Goal: Transaction & Acquisition: Purchase product/service

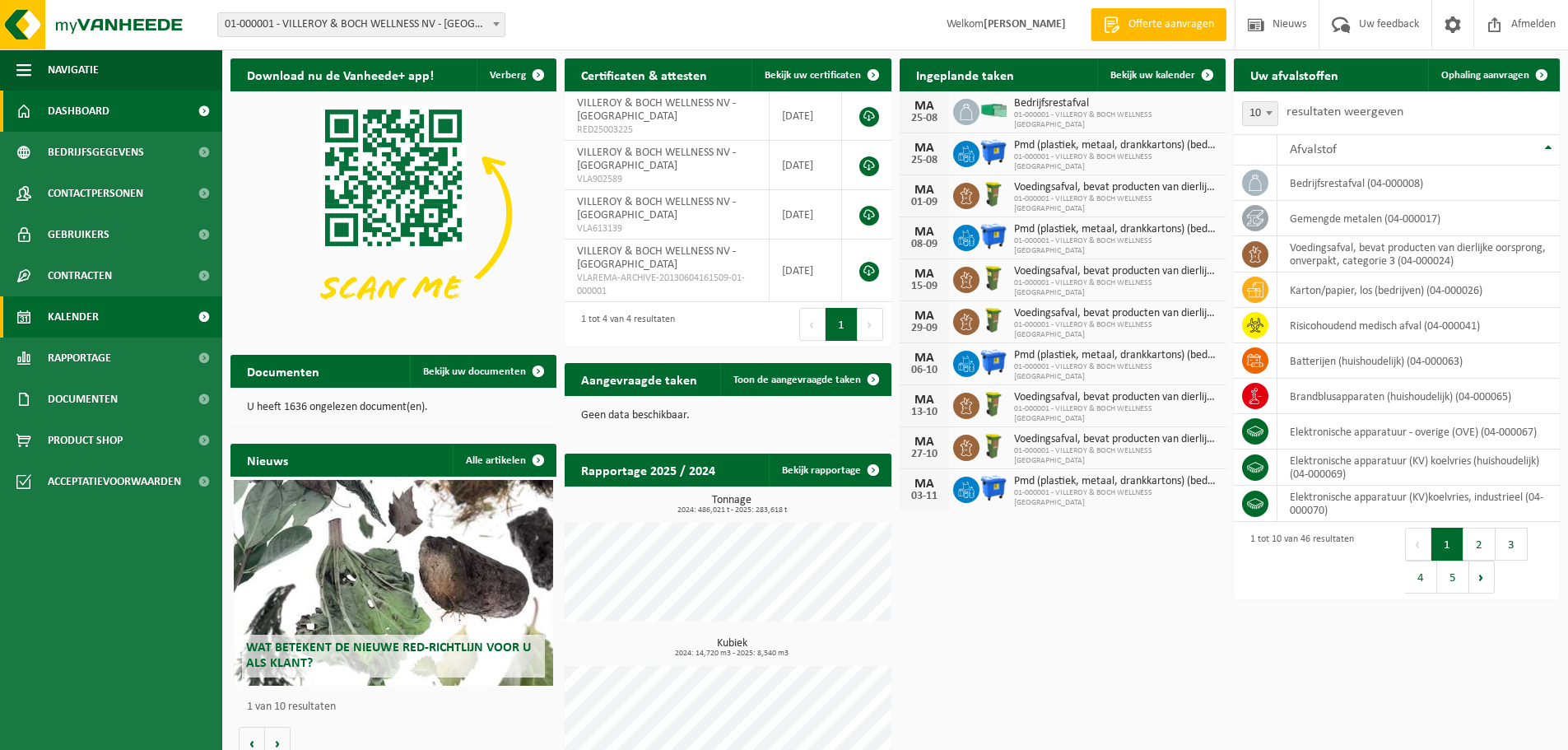
click at [125, 311] on link "Kalender" at bounding box center [111, 317] width 222 height 41
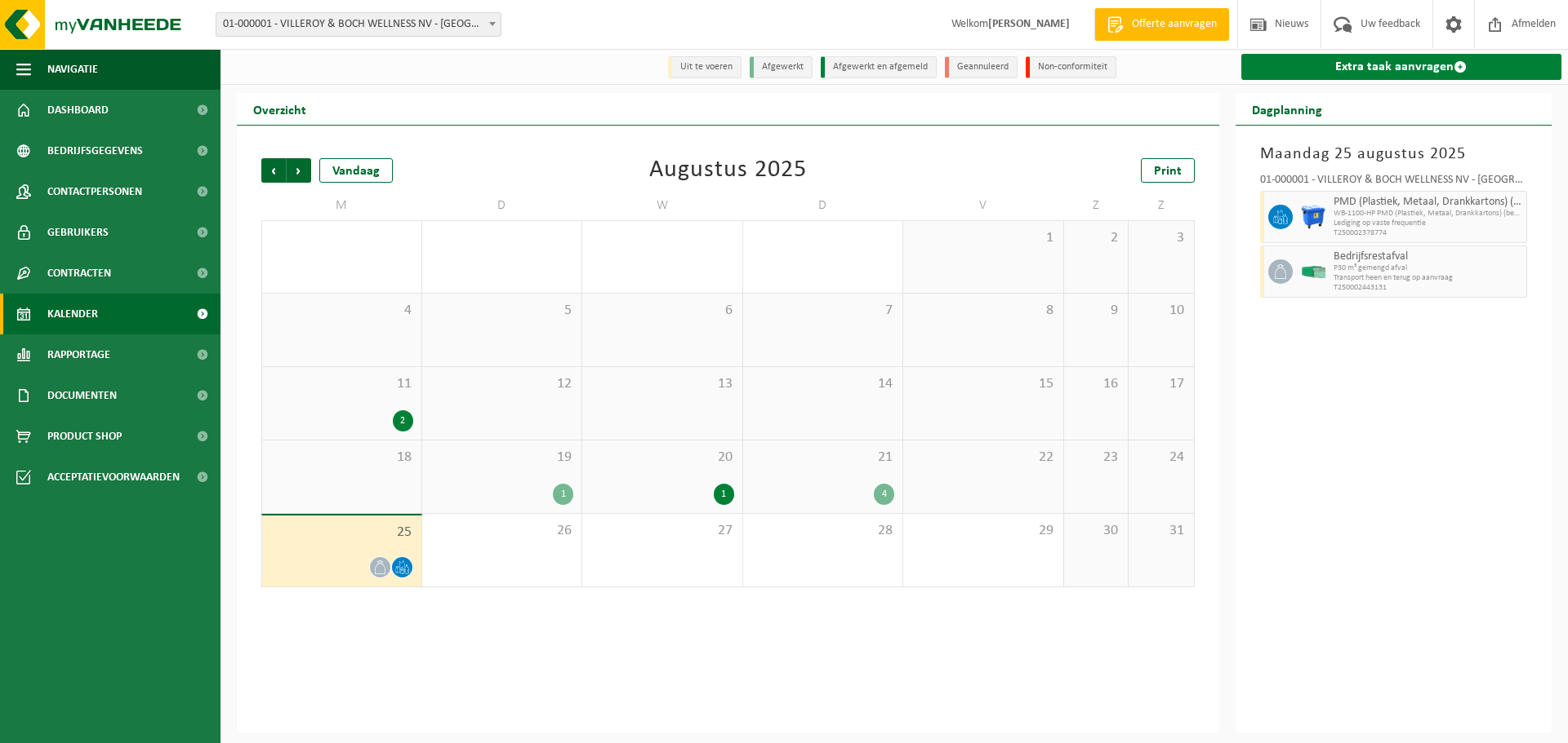
click at [1297, 78] on link "Extra taak aanvragen" at bounding box center [1402, 67] width 321 height 26
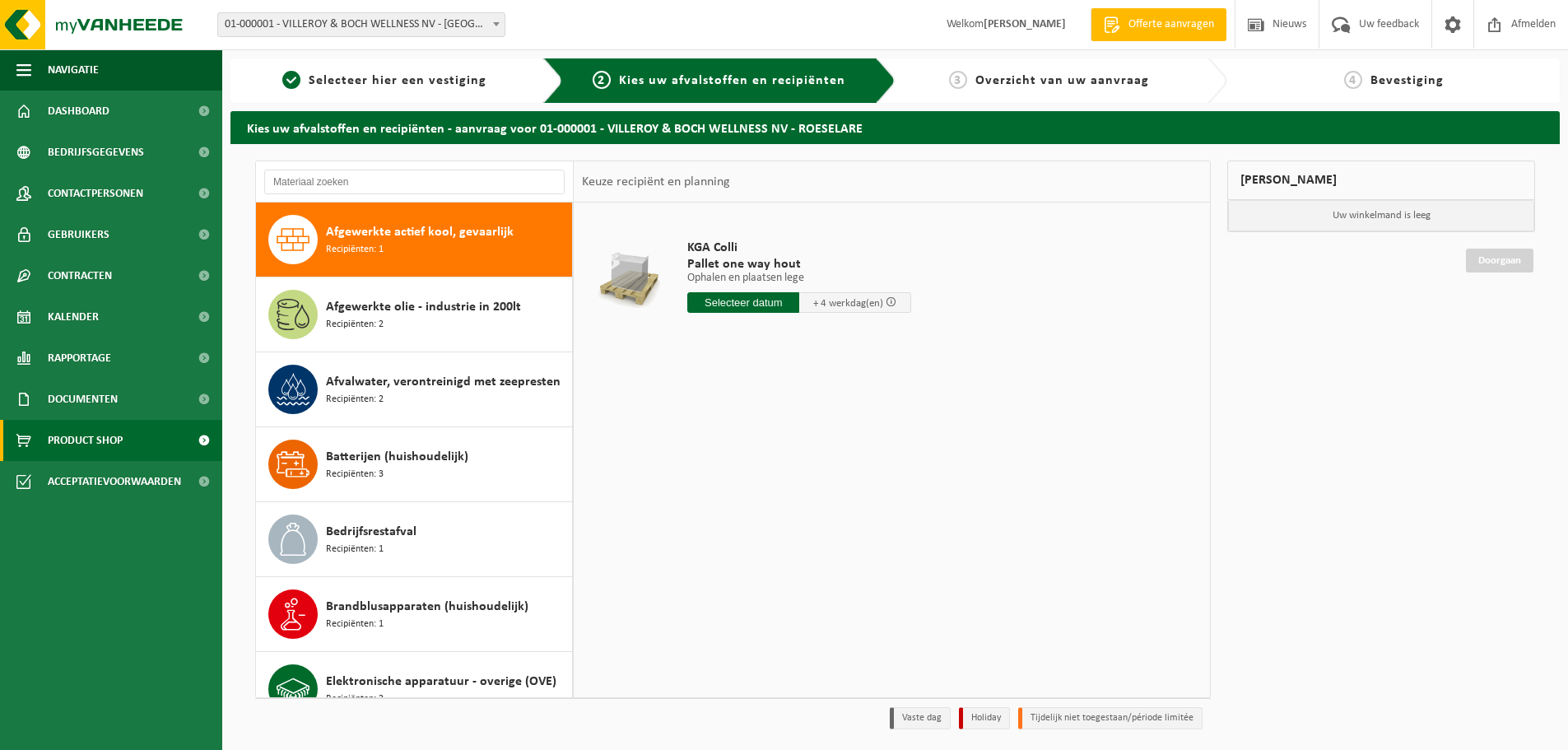
click at [79, 441] on span "Product Shop" at bounding box center [84, 441] width 75 height 41
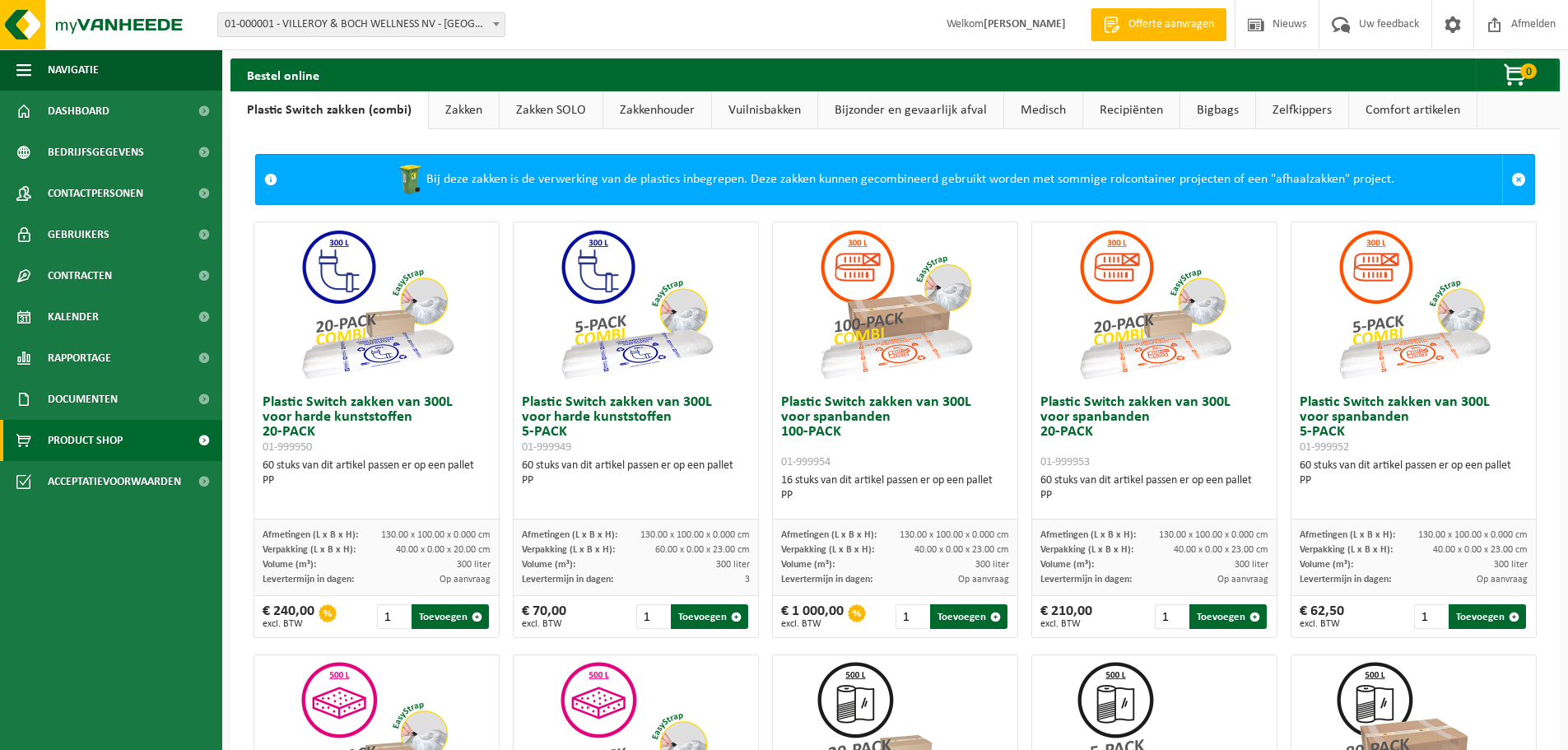
click at [1132, 107] on link "Recipiënten" at bounding box center [1132, 110] width 97 height 38
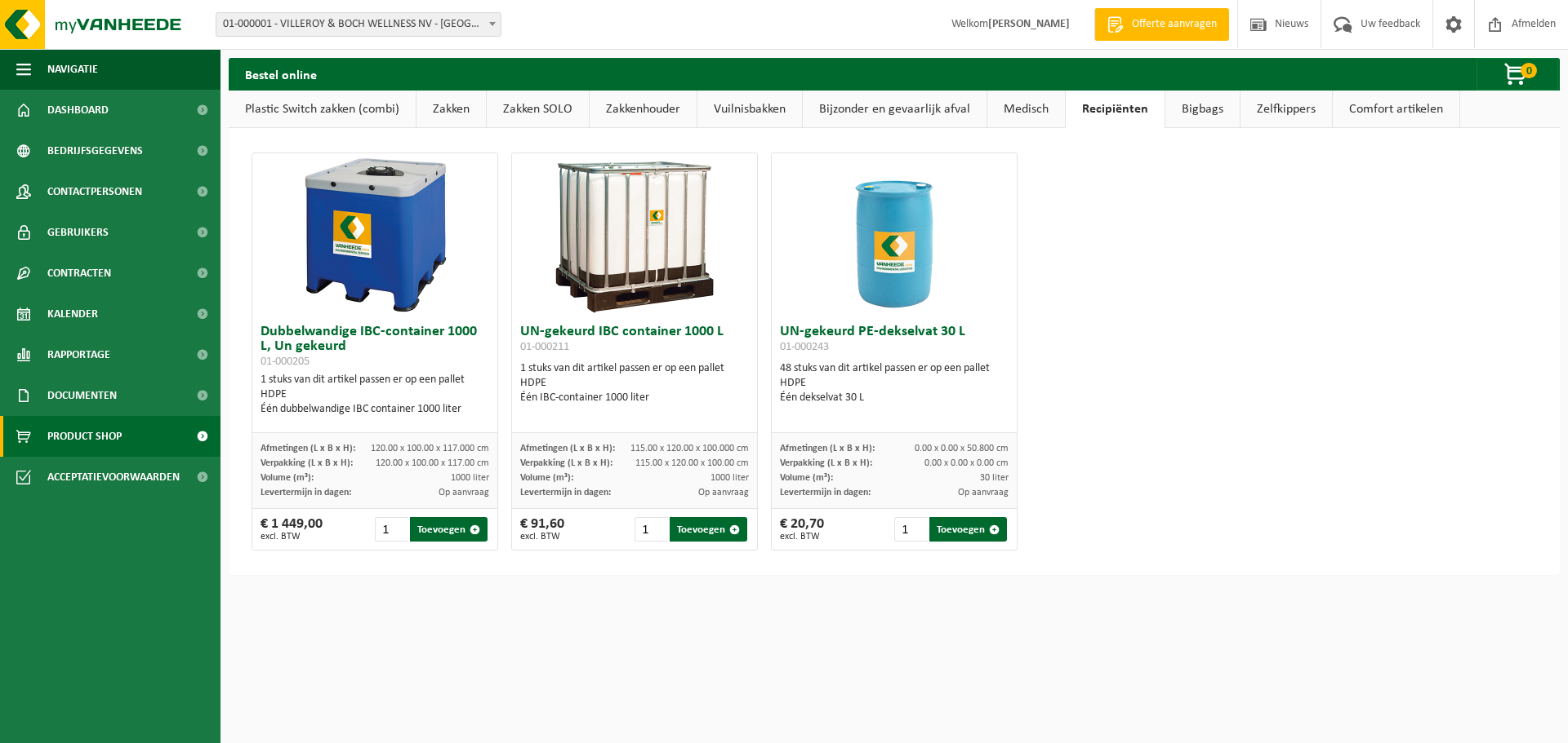
click at [922, 113] on link "Bijzonder en gevaarlijk afval" at bounding box center [894, 109] width 184 height 37
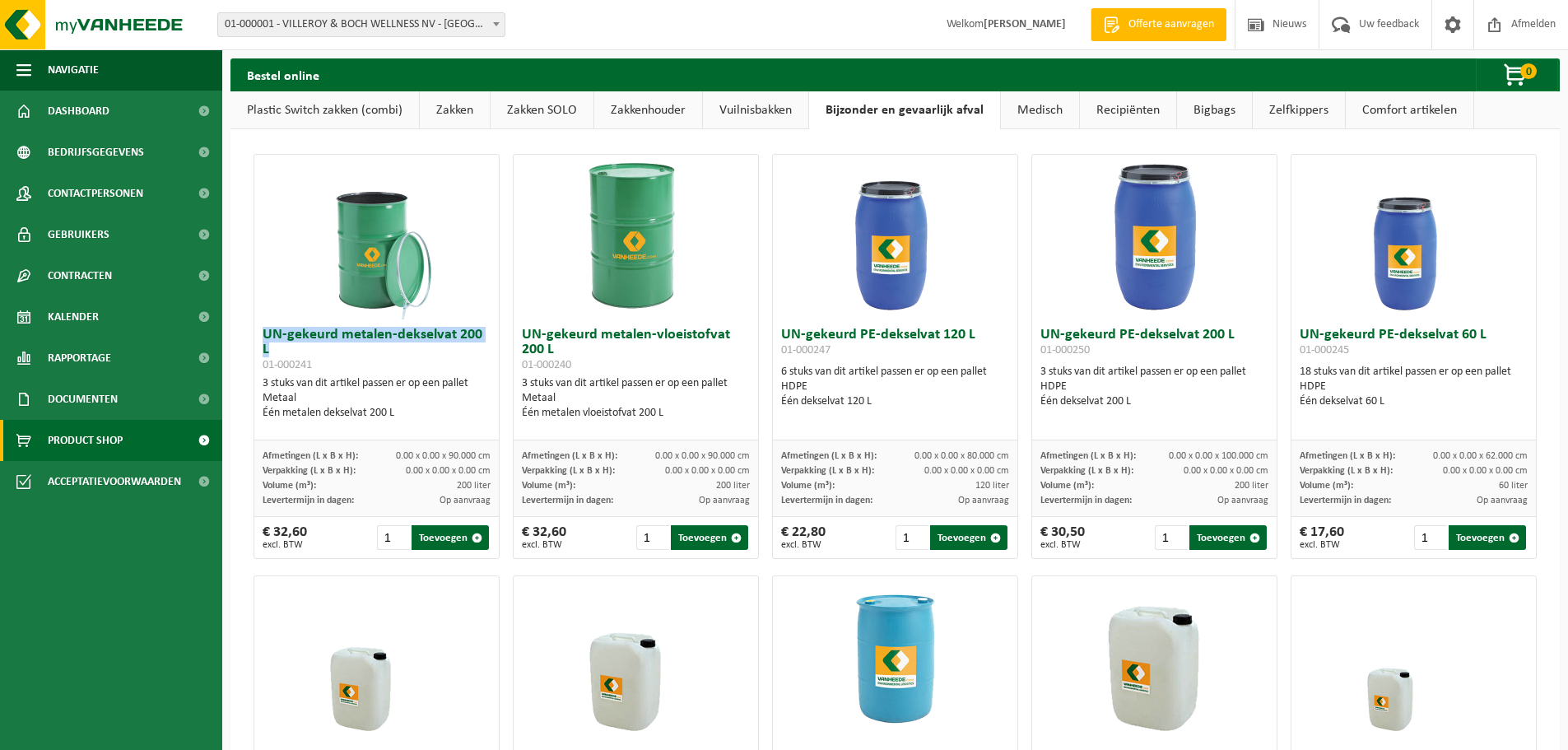
drag, startPoint x: 262, startPoint y: 338, endPoint x: 294, endPoint y: 346, distance: 33.0
click at [294, 346] on h3 "UN-gekeurd metalen-dekselvat 200 L 01-000241" at bounding box center [376, 350] width 228 height 45
copy h3 "UN-gekeurd metalen-dekselvat 200 L"
click at [755, 115] on link "Vuilnisbakken" at bounding box center [756, 110] width 105 height 38
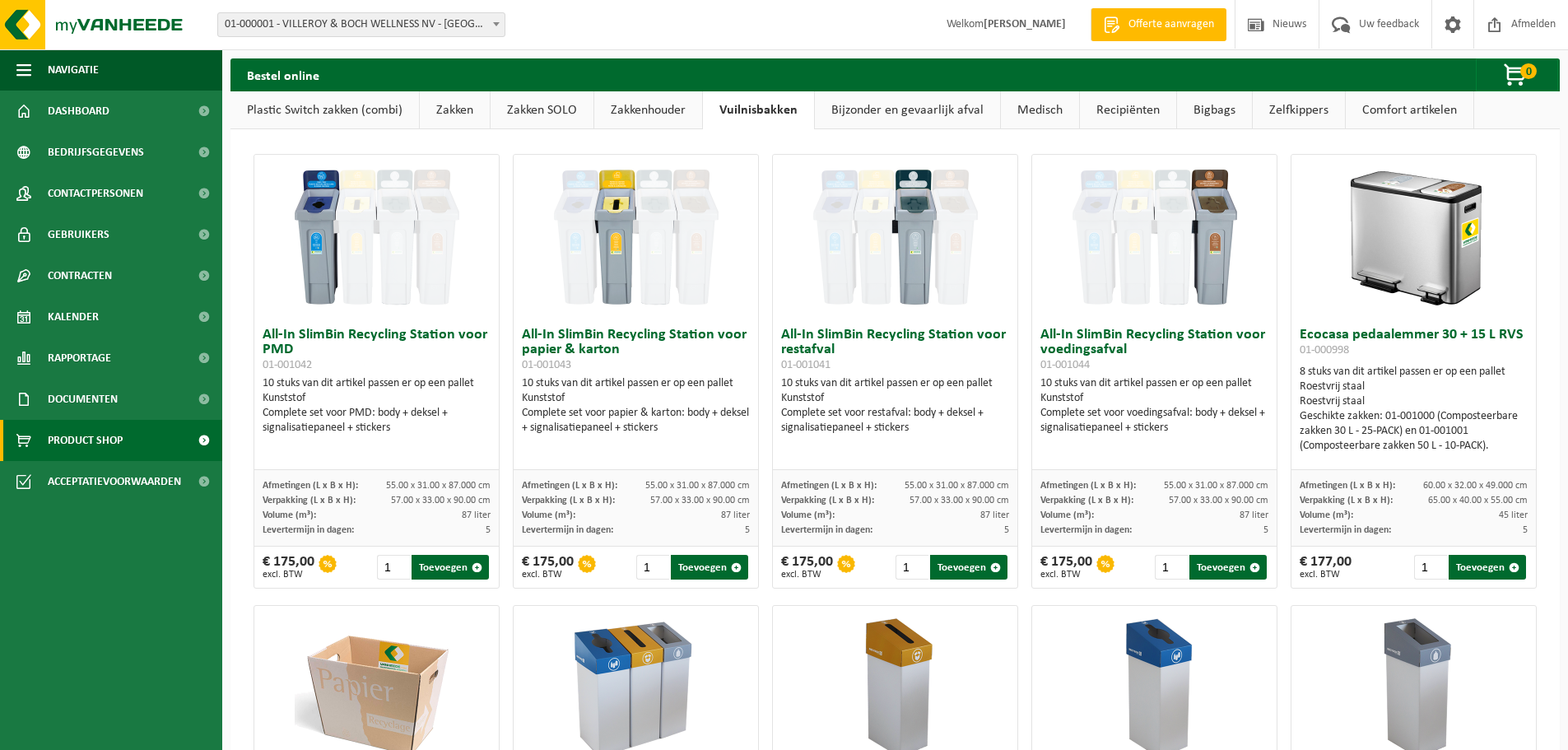
click at [659, 112] on link "Zakkenhouder" at bounding box center [648, 110] width 108 height 38
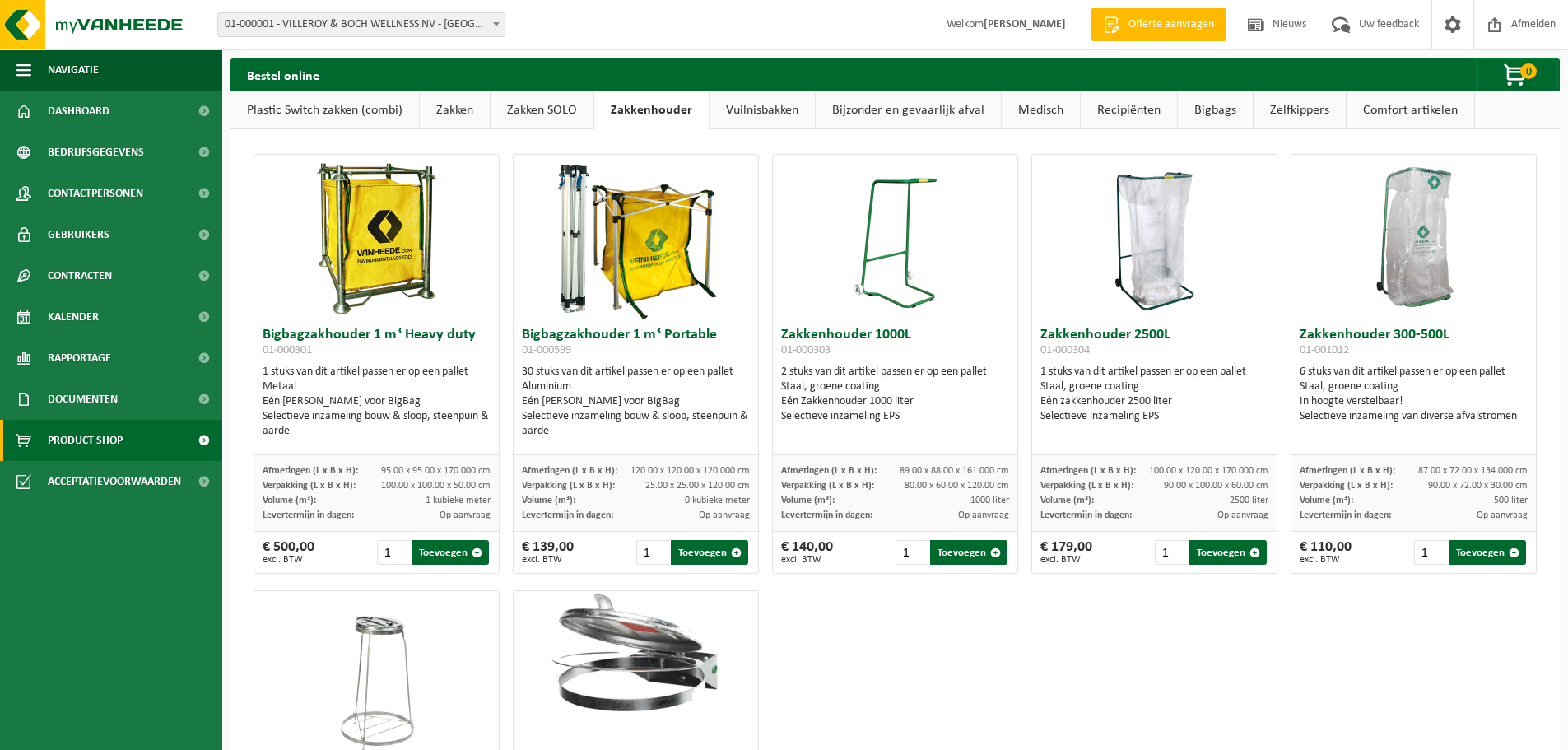
click at [580, 107] on link "Zakken SOLO" at bounding box center [541, 110] width 103 height 38
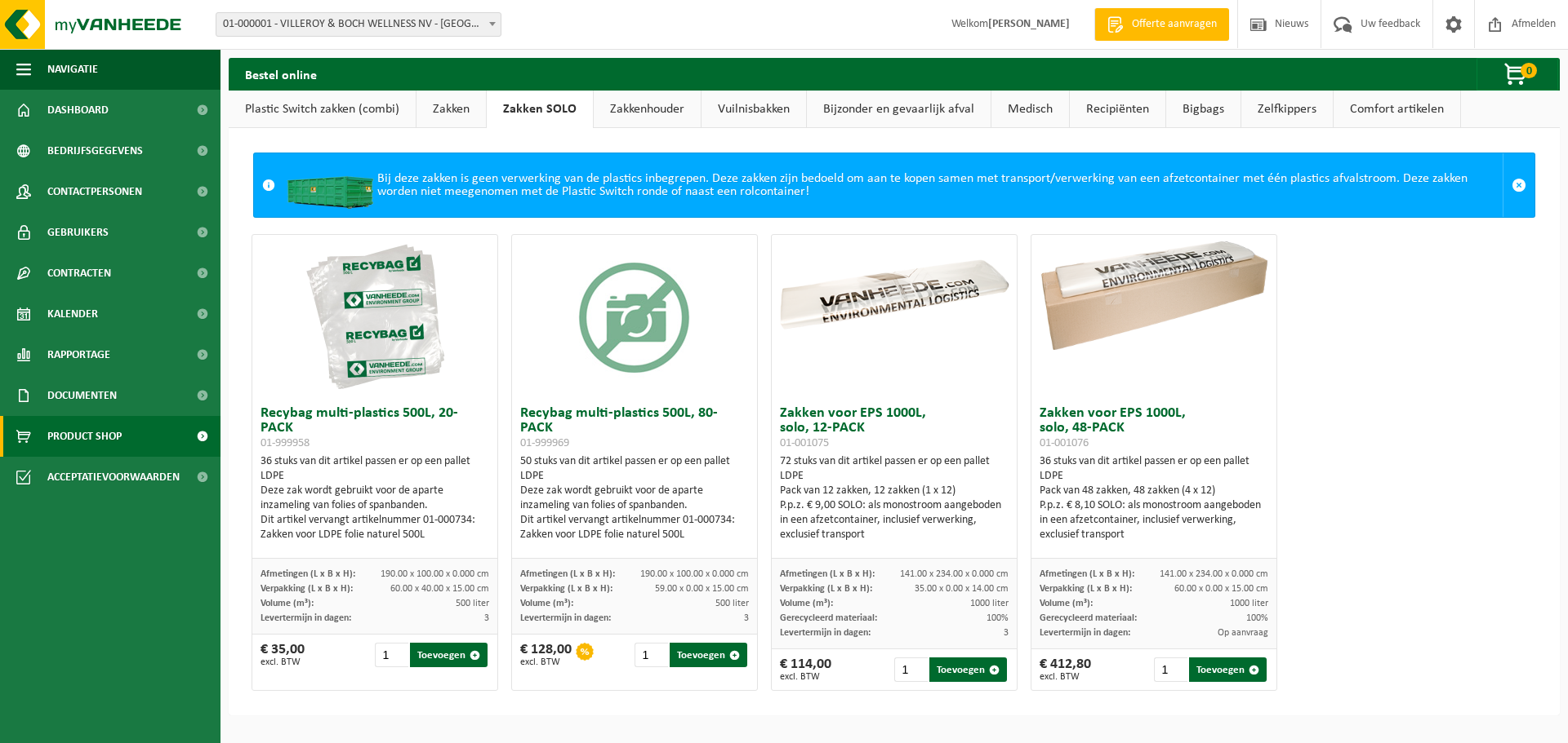
click at [388, 105] on link "Plastic Switch zakken (combi)" at bounding box center [322, 109] width 187 height 37
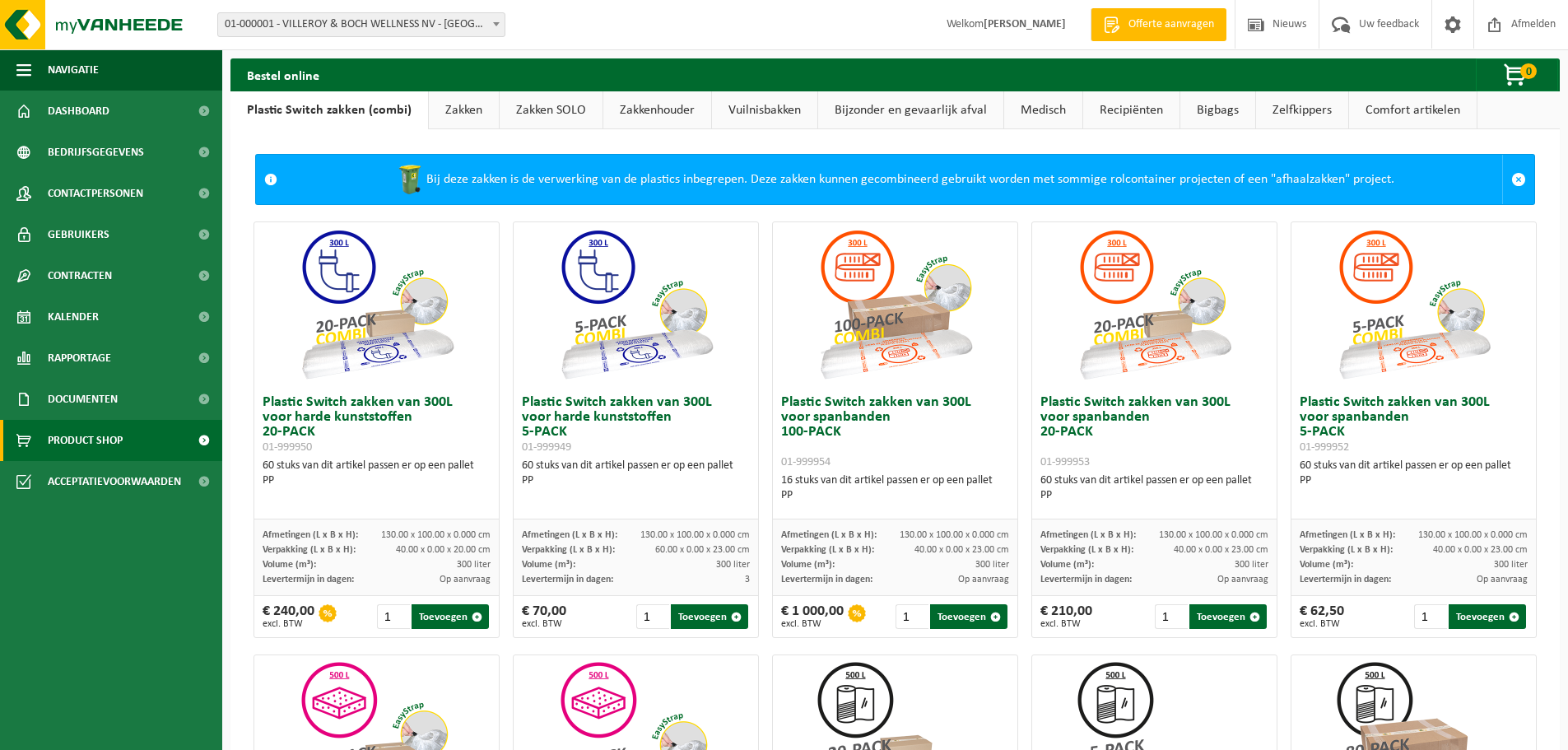
click at [1369, 117] on link "Comfort artikelen" at bounding box center [1412, 110] width 127 height 38
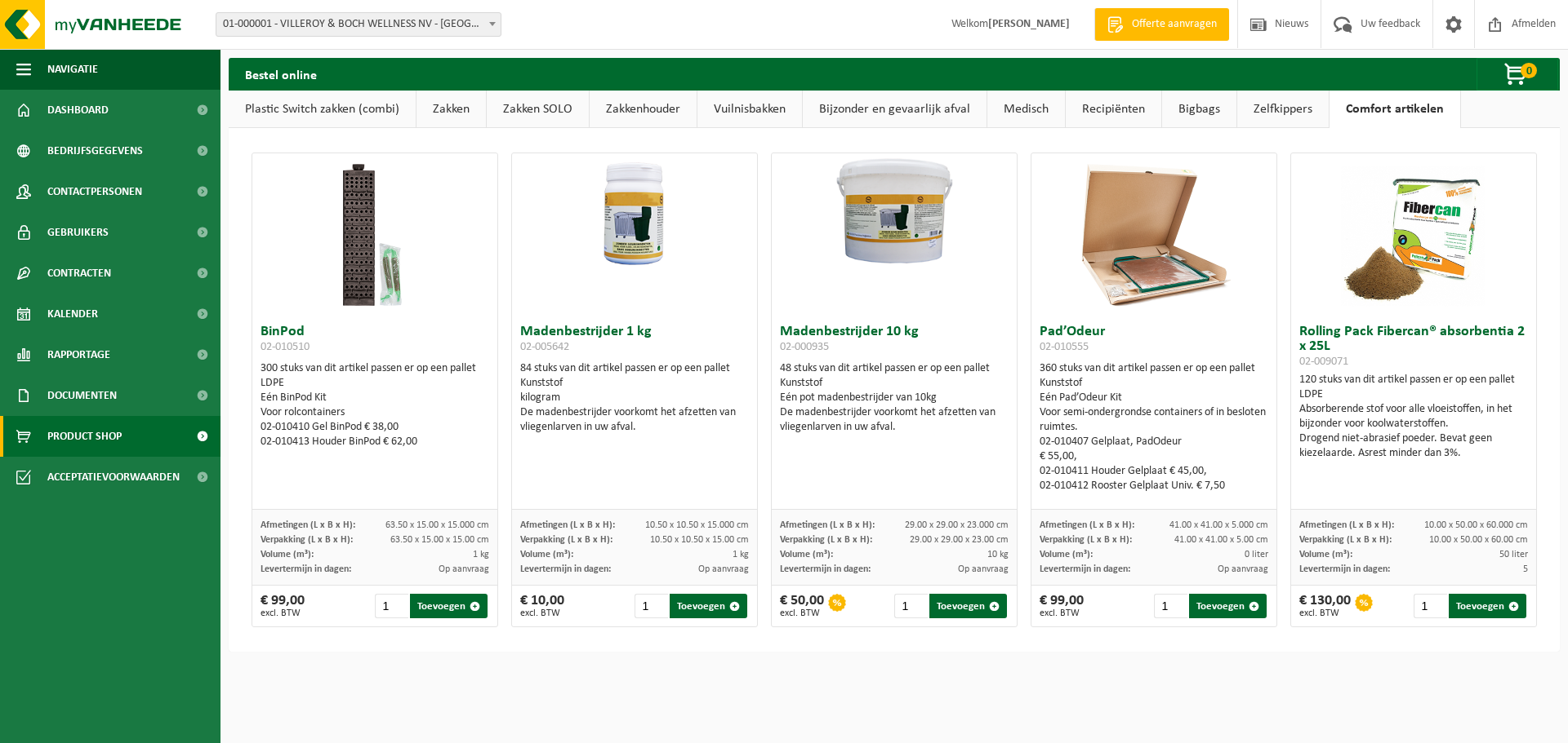
click at [1268, 111] on link "Zelfkippers" at bounding box center [1282, 109] width 92 height 37
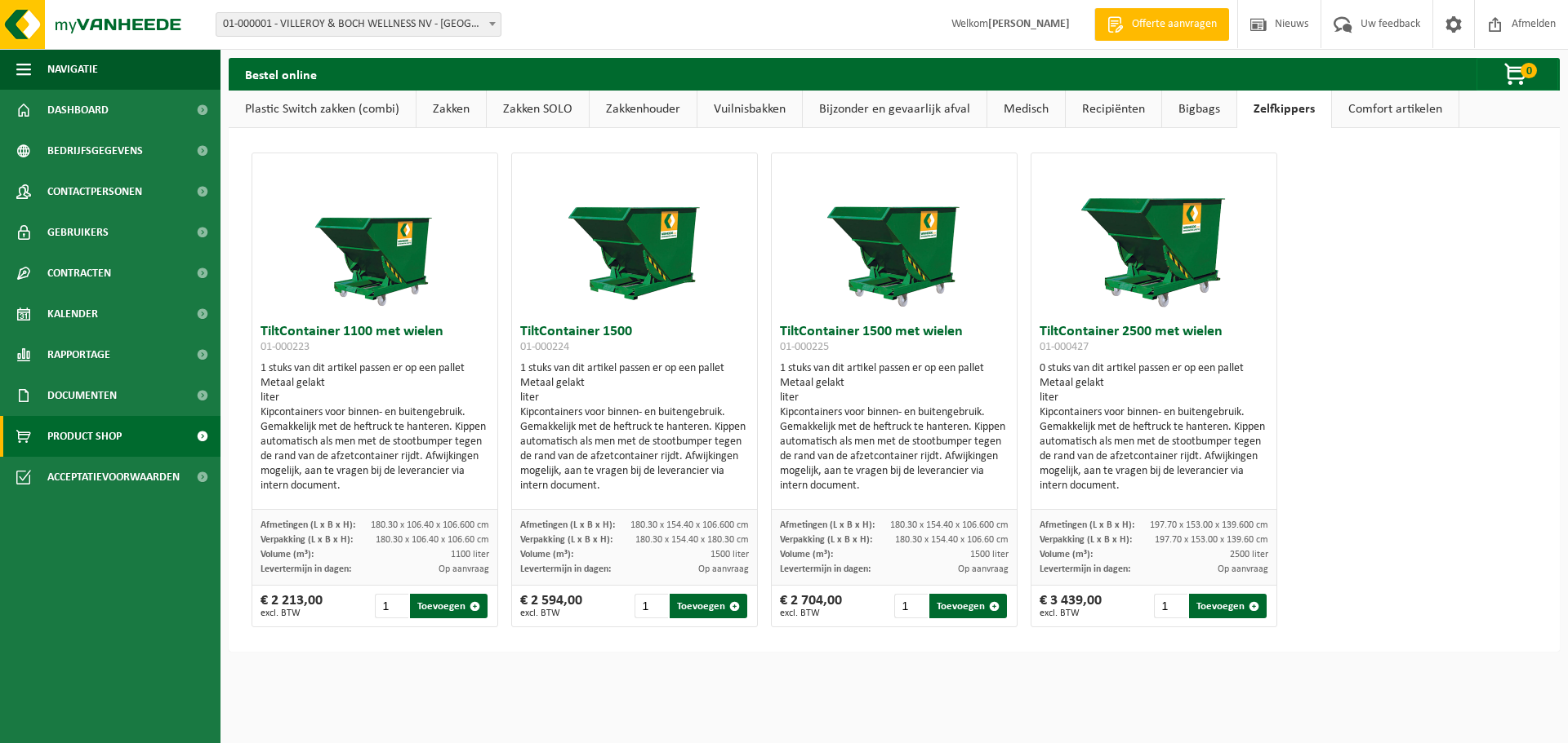
click at [1201, 111] on link "Bigbags" at bounding box center [1198, 109] width 74 height 37
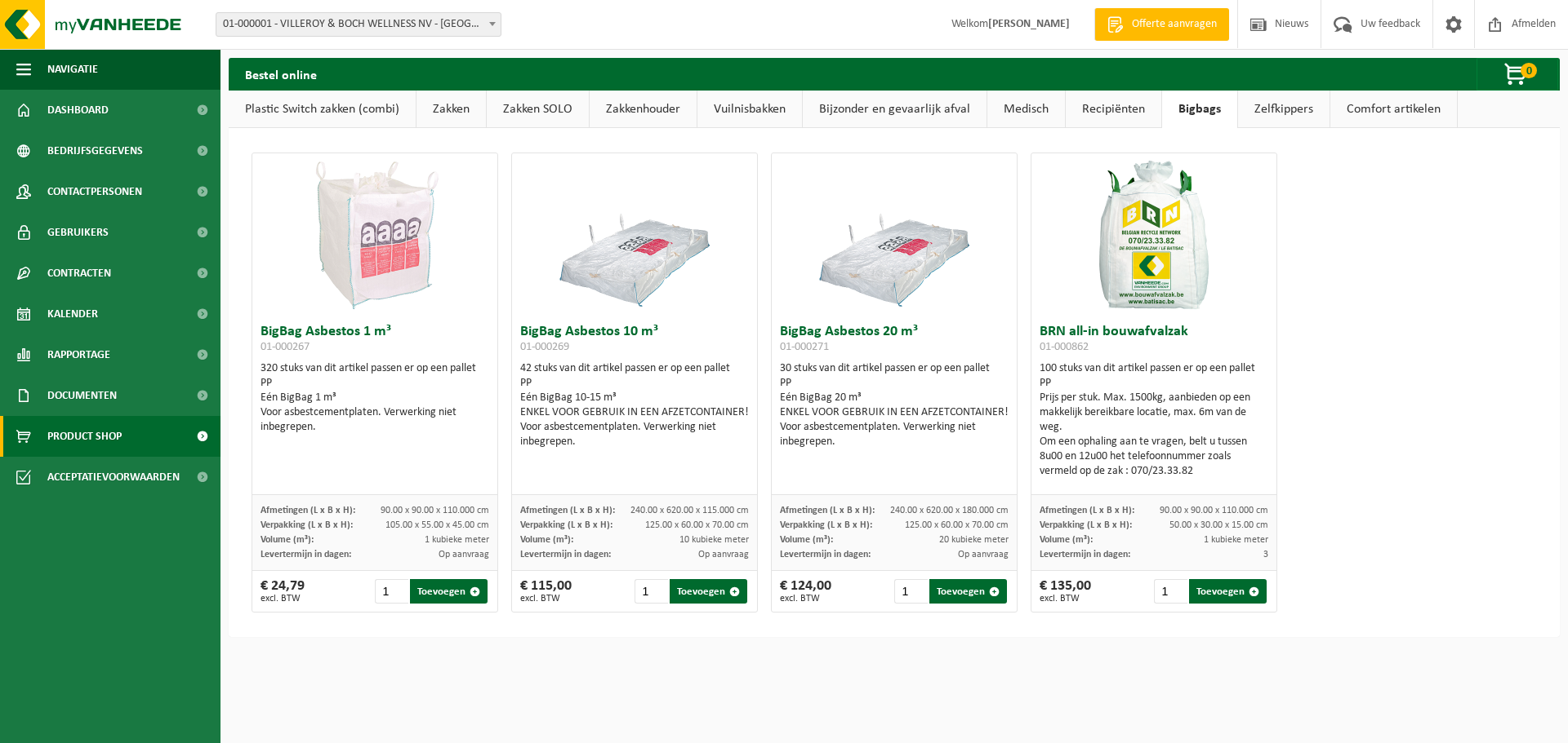
click at [1129, 115] on link "Recipiënten" at bounding box center [1113, 109] width 96 height 37
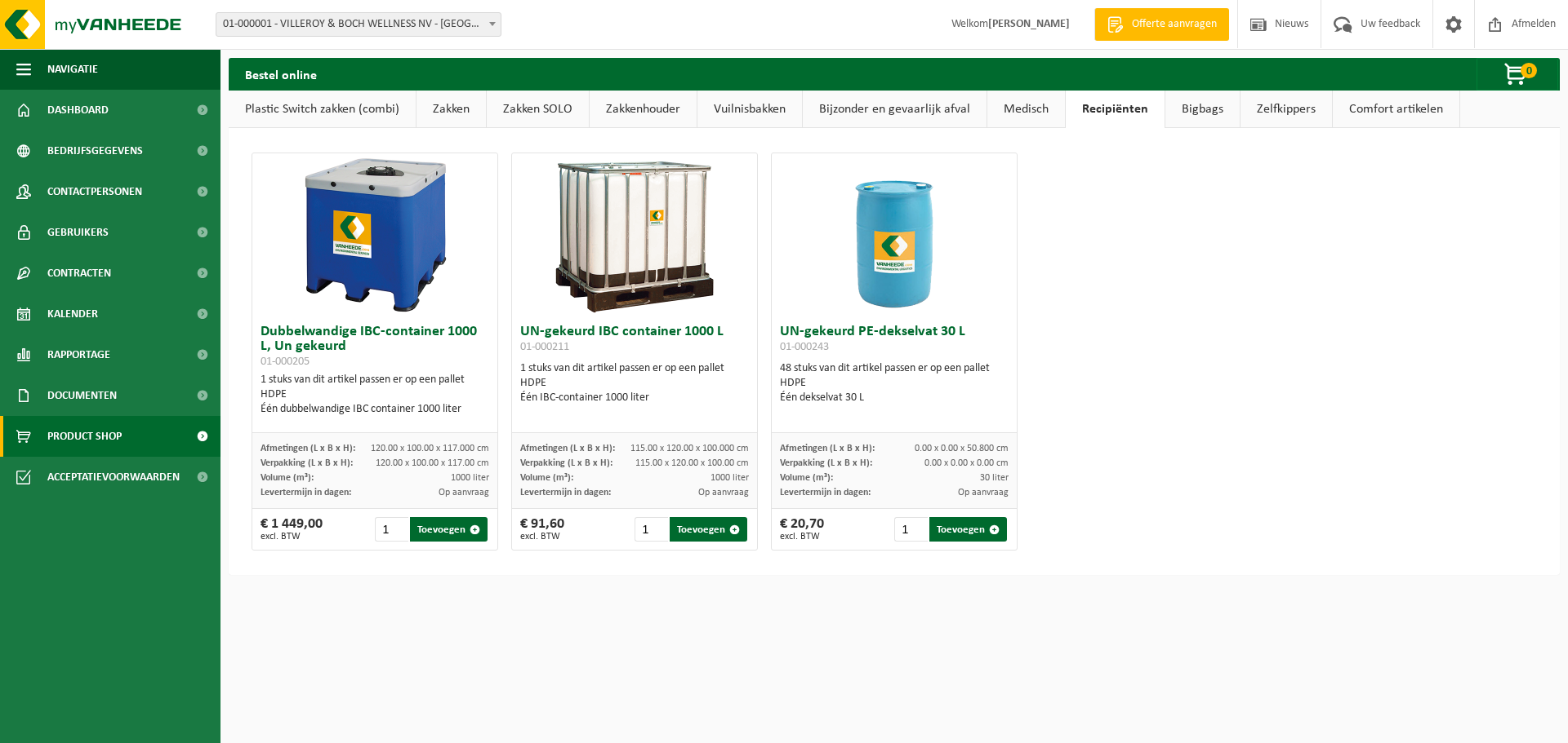
click at [927, 110] on link "Bijzonder en gevaarlijk afval" at bounding box center [894, 109] width 184 height 37
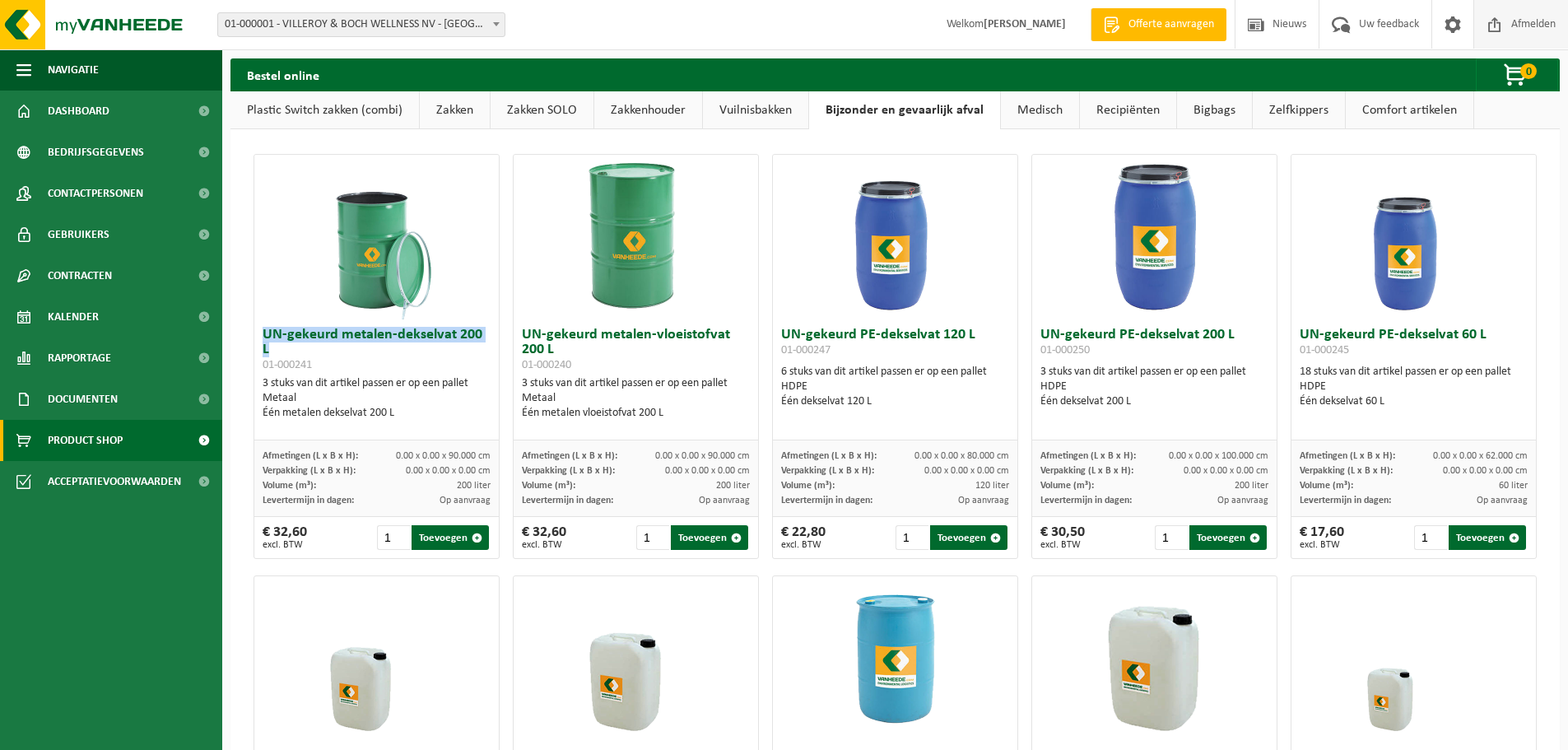
click at [1522, 10] on span "Afmelden" at bounding box center [1534, 24] width 53 height 48
